Goal: Information Seeking & Learning: Learn about a topic

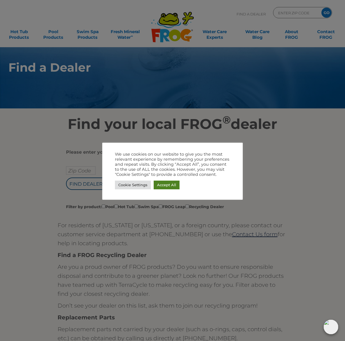
click at [160, 183] on link "Accept All" at bounding box center [166, 184] width 26 height 9
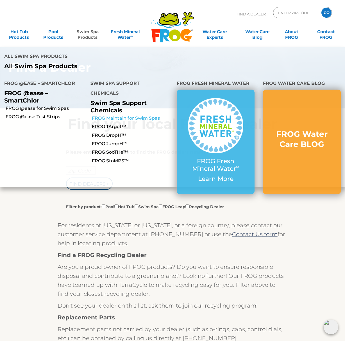
click at [108, 115] on link "FROG Maintain for Swim Spas" at bounding box center [132, 118] width 81 height 6
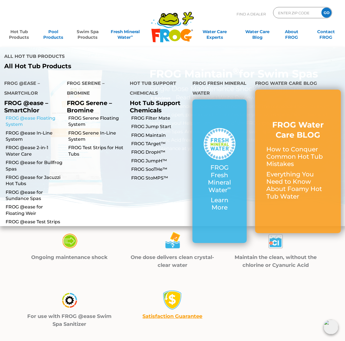
click at [36, 115] on link "FROG @ease Floating System" at bounding box center [34, 121] width 57 height 13
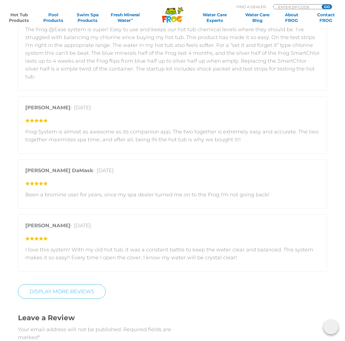
scroll to position [997, 0]
